Goal: Find specific page/section: Find specific page/section

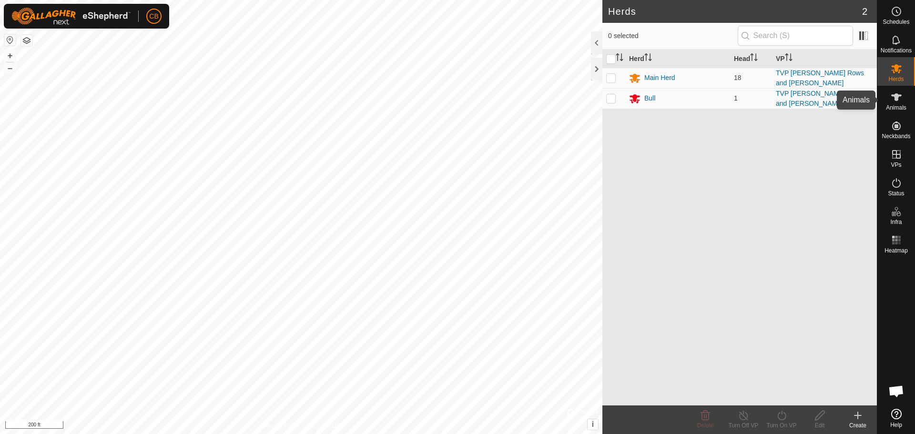
click at [897, 94] on icon at bounding box center [896, 97] width 10 height 8
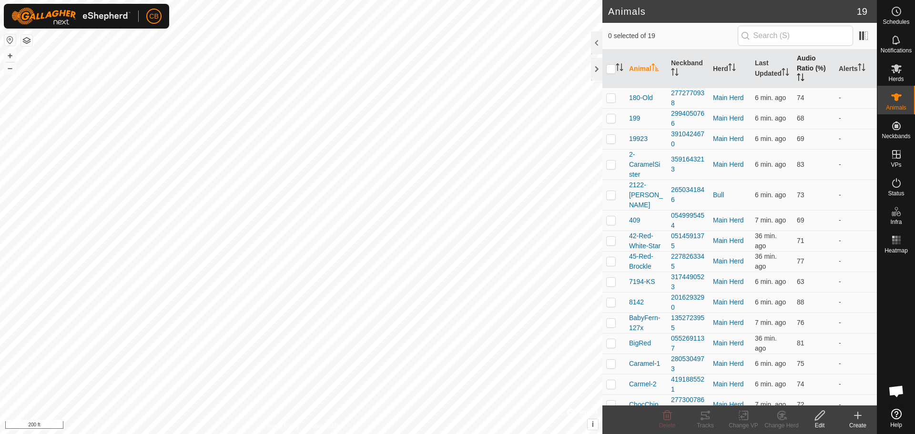
click at [805, 60] on th "Audio Ratio (%)" at bounding box center [814, 69] width 42 height 39
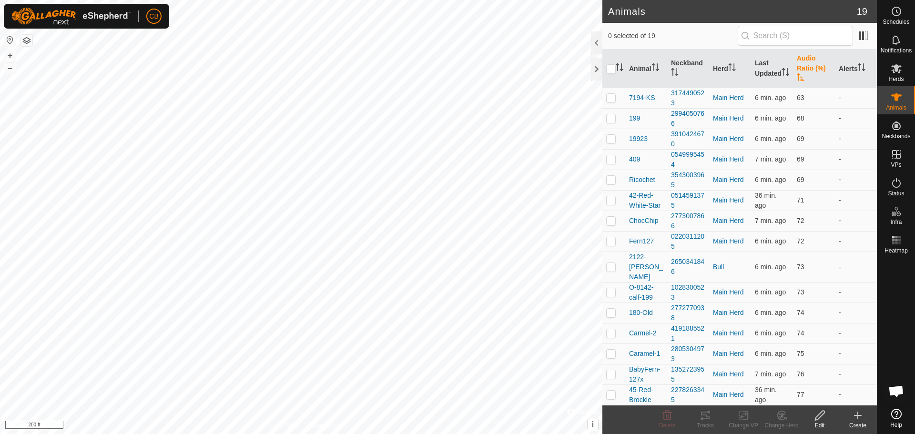
click at [805, 60] on th "Audio Ratio (%)" at bounding box center [814, 69] width 42 height 39
